Goal: Task Accomplishment & Management: Complete application form

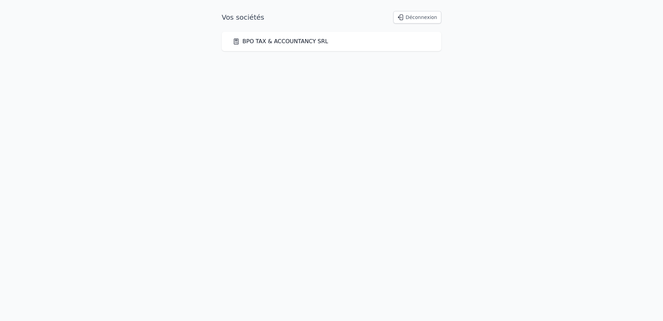
click at [286, 39] on link "BPO TAX & ACCOUNTANCY SRL" at bounding box center [280, 41] width 95 height 8
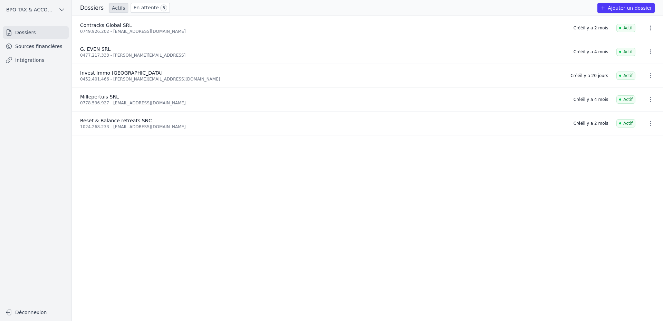
click at [619, 7] on button "Ajouter un dossier" at bounding box center [625, 8] width 57 height 10
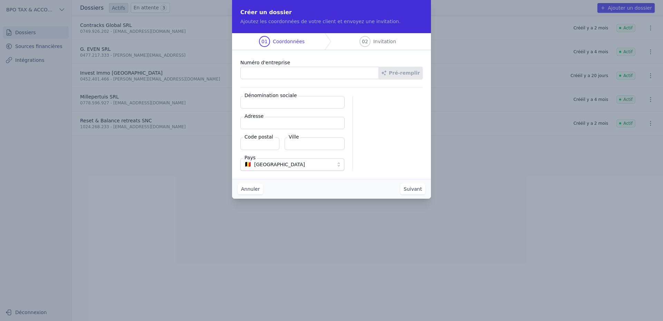
click at [311, 75] on input "Numéro d'entreprise" at bounding box center [309, 73] width 138 height 12
type input "0685.551.359"
click at [408, 73] on button "Pré-remplir" at bounding box center [400, 73] width 44 height 12
type input "SELSIUM BV"
type input "[STREET_ADDRESS]"
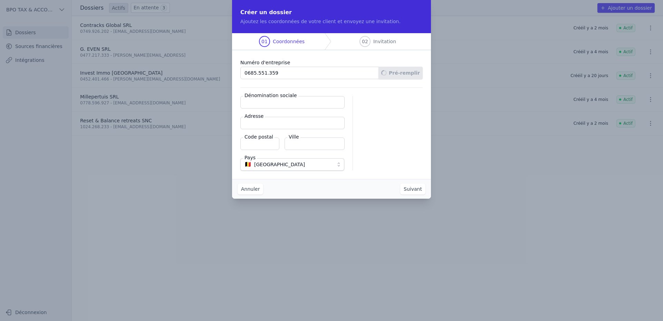
type input "3078"
type input "Kortenberg"
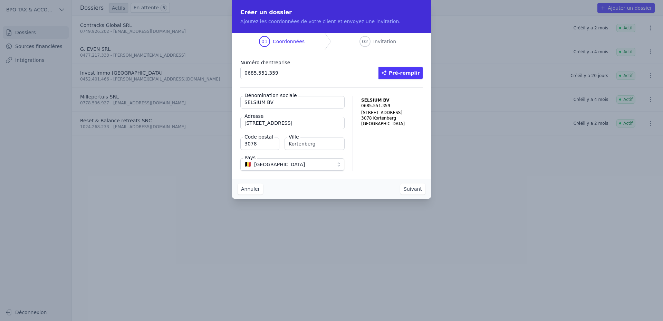
click at [411, 188] on button "Suivant" at bounding box center [412, 188] width 25 height 11
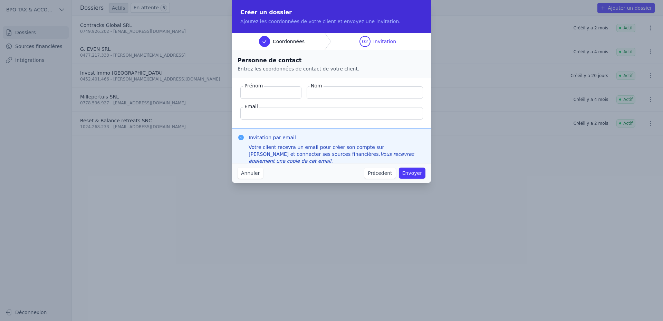
click at [271, 91] on input "Prénom" at bounding box center [270, 92] width 61 height 12
type input "[PERSON_NAME]"
type input "WILLEMS"
click at [266, 114] on input "Email" at bounding box center [331, 113] width 183 height 12
click at [256, 114] on input "Email" at bounding box center [331, 113] width 183 height 12
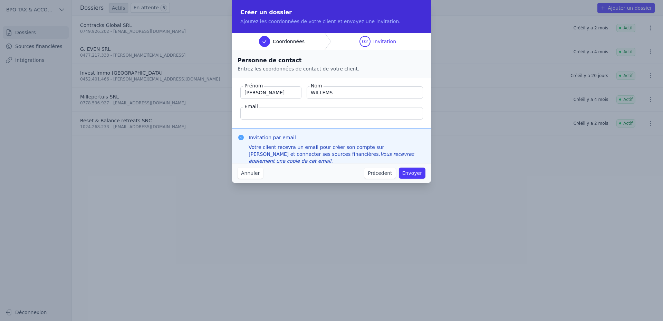
paste input "[EMAIL_ADDRESS][DOMAIN_NAME]"
type input "[EMAIL_ADDRESS][DOMAIN_NAME]"
click at [411, 170] on button "Envoyer" at bounding box center [412, 172] width 27 height 11
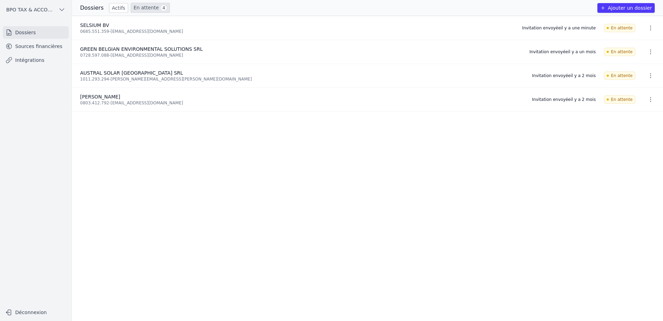
click at [650, 28] on icon "button" at bounding box center [650, 28] width 1 height 5
click at [384, 189] on div at bounding box center [331, 160] width 663 height 321
